Goal: Transaction & Acquisition: Purchase product/service

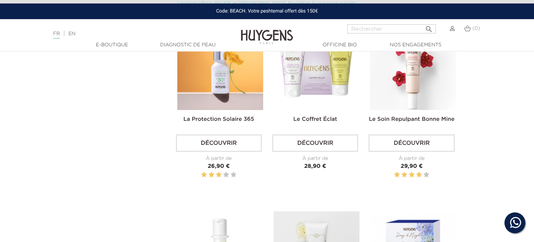
scroll to position [996, 0]
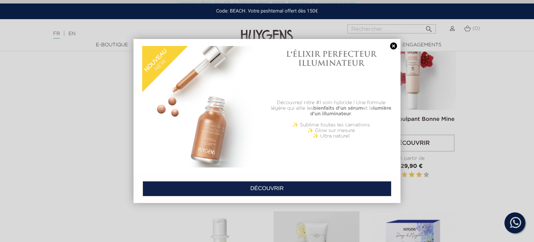
click at [390, 49] on link at bounding box center [394, 45] width 10 height 7
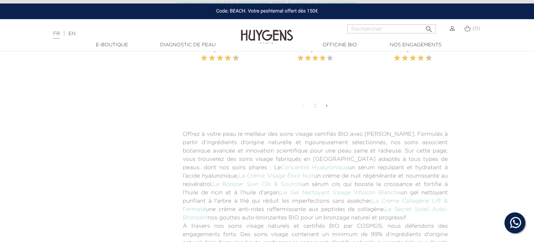
scroll to position [1859, 0]
click at [315, 108] on link "2" at bounding box center [315, 109] width 11 height 12
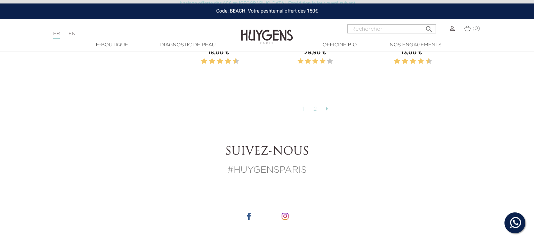
click at [327, 106] on icon at bounding box center [327, 109] width 2 height 6
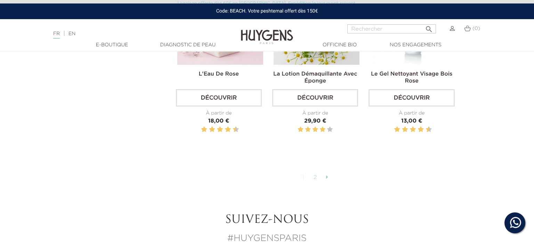
scroll to position [1788, 0]
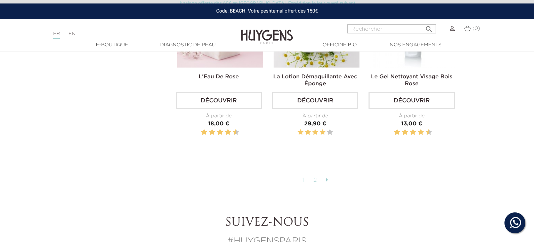
click at [316, 181] on link "2" at bounding box center [315, 180] width 11 height 12
click at [317, 178] on link "2" at bounding box center [315, 180] width 11 height 12
click at [315, 177] on link "2" at bounding box center [315, 180] width 11 height 12
click at [316, 176] on link "2" at bounding box center [315, 180] width 11 height 12
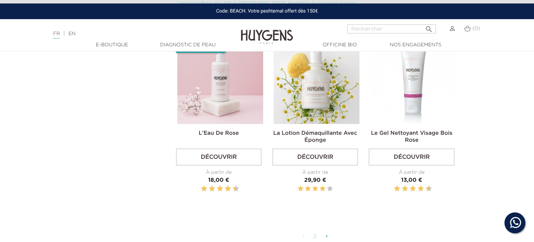
scroll to position [1734, 0]
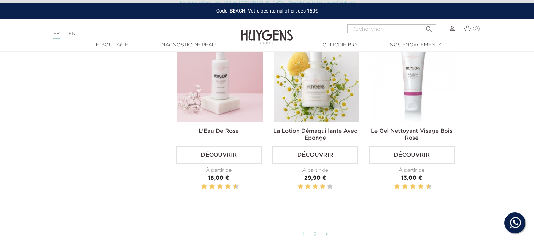
click at [315, 232] on link "2" at bounding box center [315, 235] width 11 height 12
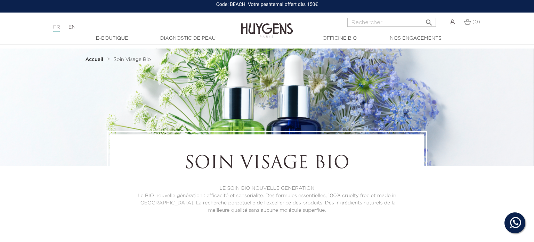
scroll to position [0, 0]
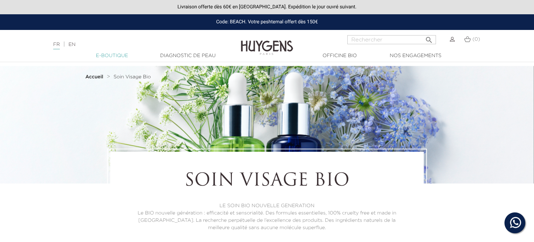
click at [113, 56] on link "  E-Boutique" at bounding box center [112, 55] width 70 height 7
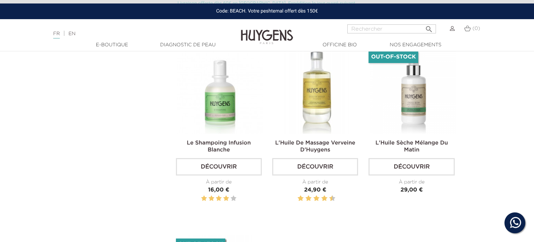
scroll to position [1520, 0]
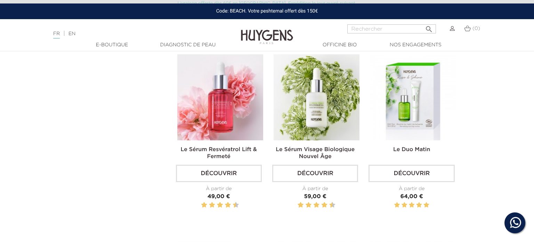
scroll to position [1130, 0]
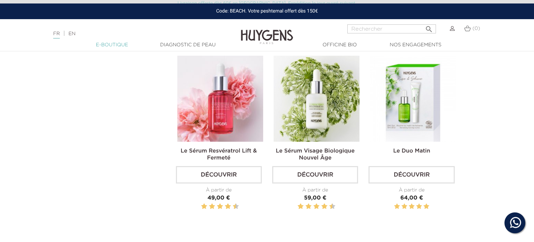
click at [116, 46] on link "  E-Boutique" at bounding box center [112, 44] width 70 height 7
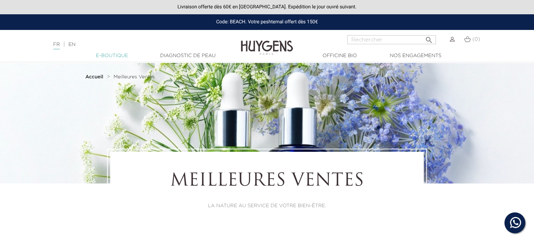
click at [0, 0] on ul "  Soin Visage Bio Solaire   " at bounding box center [0, 0] width 0 height 0
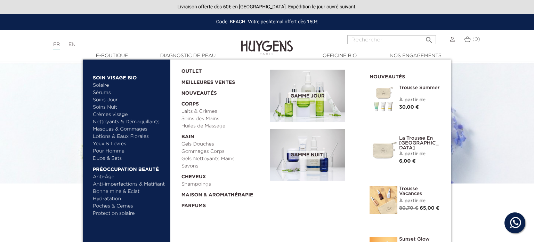
click at [141, 170] on link "  Préoccupation beauté" at bounding box center [129, 167] width 73 height 11
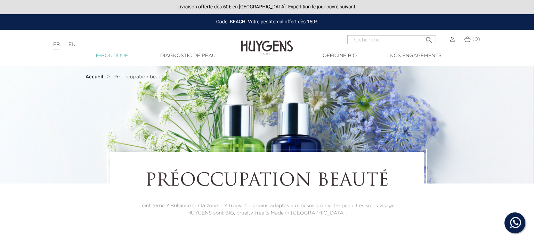
click at [115, 56] on link "  E-Boutique" at bounding box center [112, 55] width 70 height 7
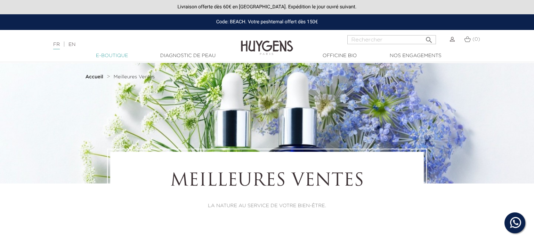
click at [111, 57] on link "  E-Boutique" at bounding box center [112, 55] width 70 height 7
click at [116, 58] on link "  E-Boutique" at bounding box center [112, 55] width 70 height 7
click at [91, 78] on strong "Accueil" at bounding box center [94, 76] width 18 height 5
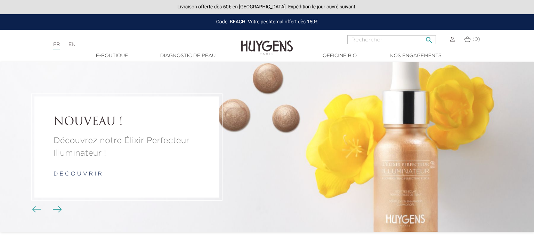
click at [365, 42] on input "Rechercher" at bounding box center [392, 39] width 89 height 9
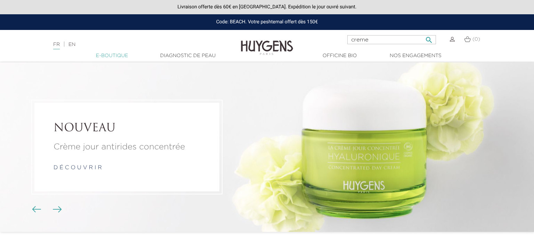
type input "creme"
click at [120, 57] on link "  E-Boutique" at bounding box center [112, 55] width 70 height 7
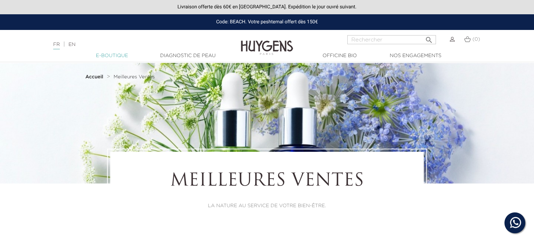
click at [0, 0] on ul "  Soin Visage Bio Solaire   " at bounding box center [0, 0] width 0 height 0
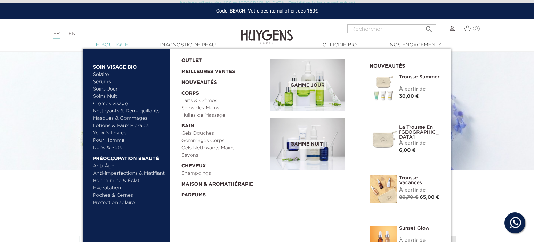
scroll to position [14, 0]
click at [112, 104] on link "Crèmes visage" at bounding box center [129, 103] width 73 height 7
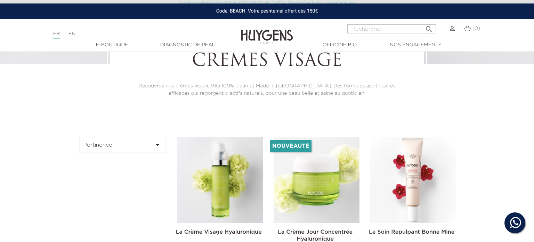
scroll to position [124, 0]
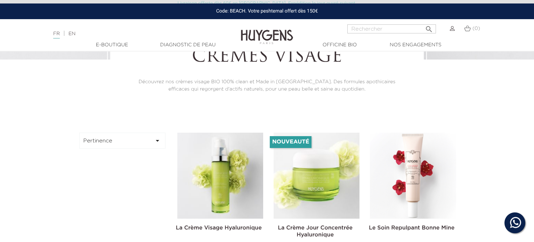
click at [0, 0] on img at bounding box center [0, 0] width 0 height 0
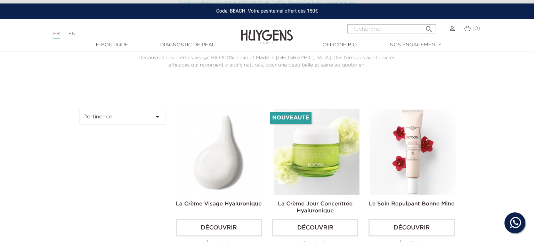
scroll to position [176, 0]
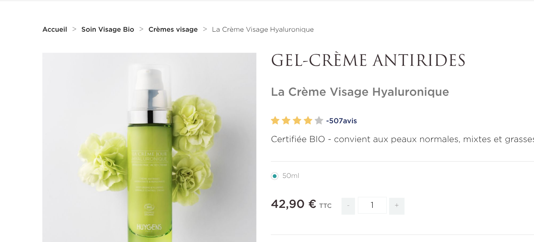
scroll to position [1, 0]
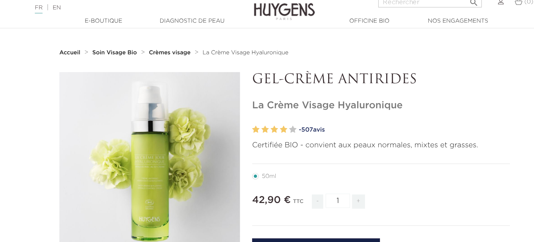
click at [297, 141] on link "- 507 avis" at bounding box center [369, 138] width 181 height 10
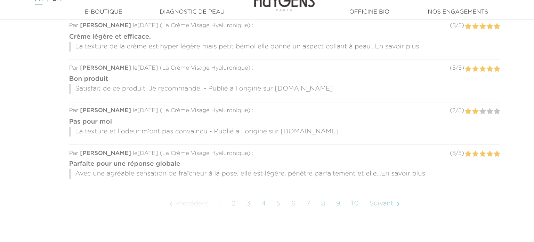
scroll to position [644, 0]
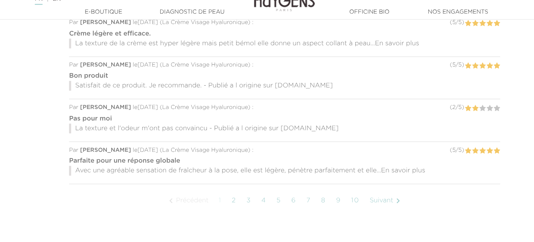
click at [378, 181] on span "En savoir plus" at bounding box center [369, 181] width 38 height 6
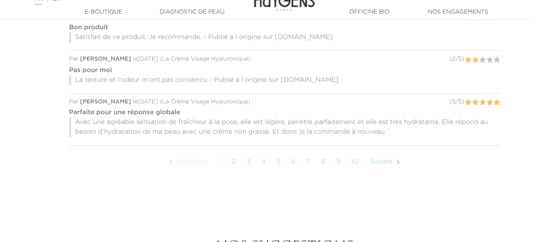
scroll to position [687, 0]
click at [222, 173] on link "2" at bounding box center [223, 171] width 11 height 17
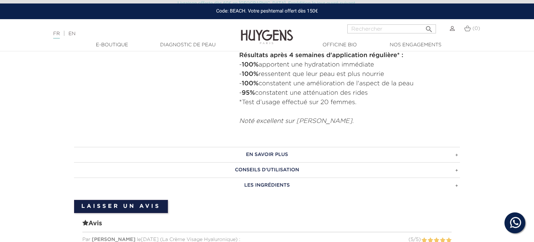
scroll to position [421, 0]
